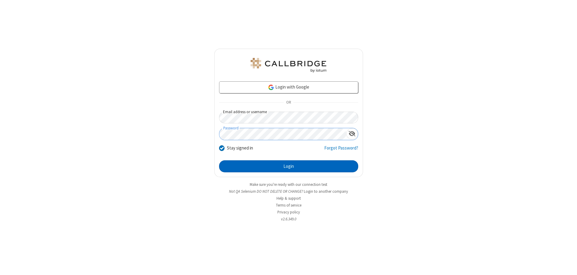
click at [288, 166] on button "Login" at bounding box center [288, 166] width 139 height 12
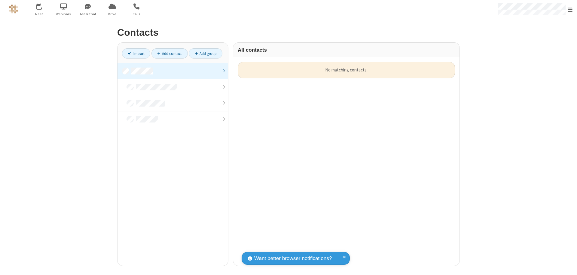
scroll to position [204, 222]
click at [173, 71] on link at bounding box center [172, 71] width 111 height 16
click at [169, 53] on link "Add contact" at bounding box center [169, 53] width 36 height 10
